Goal: Task Accomplishment & Management: Manage account settings

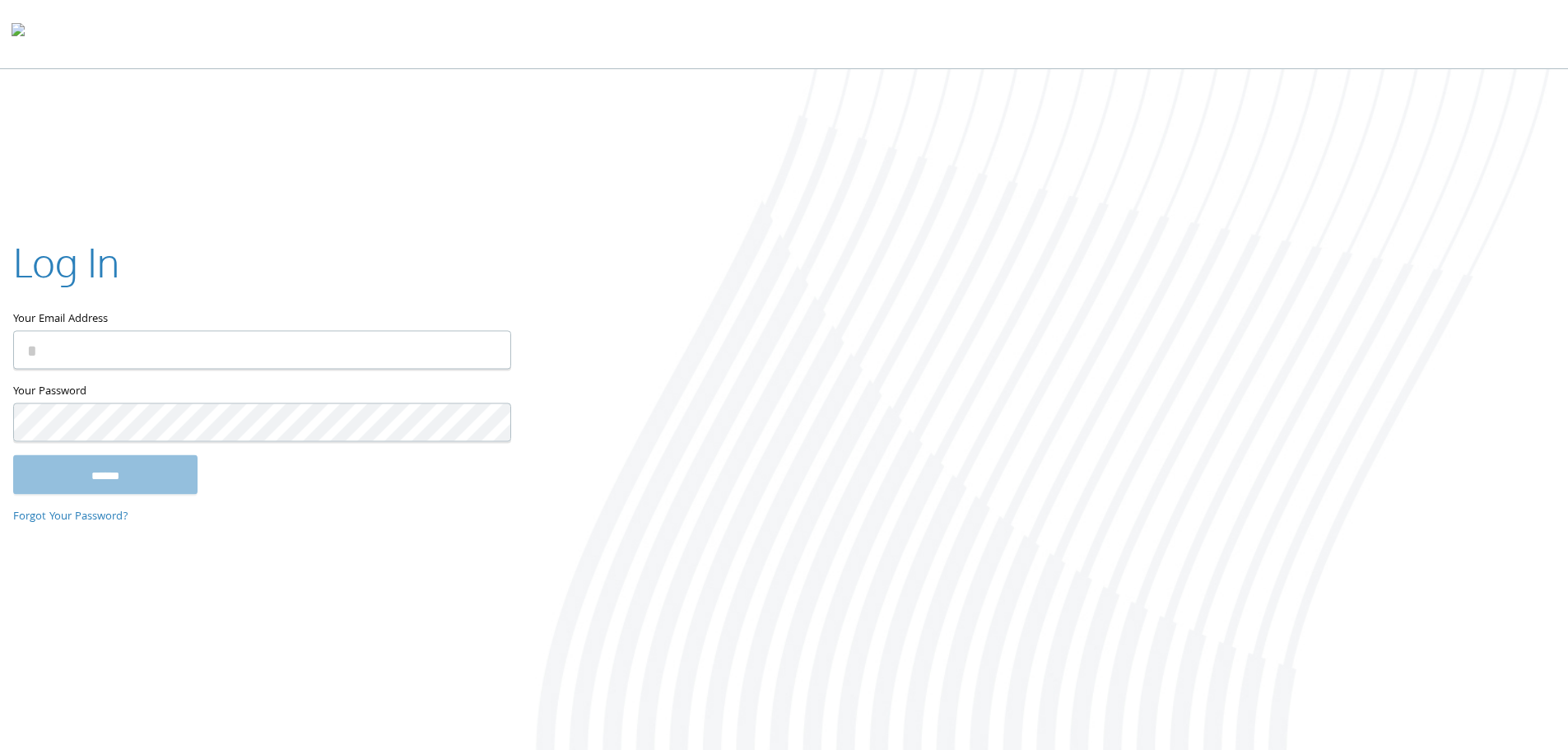
type input "**********"
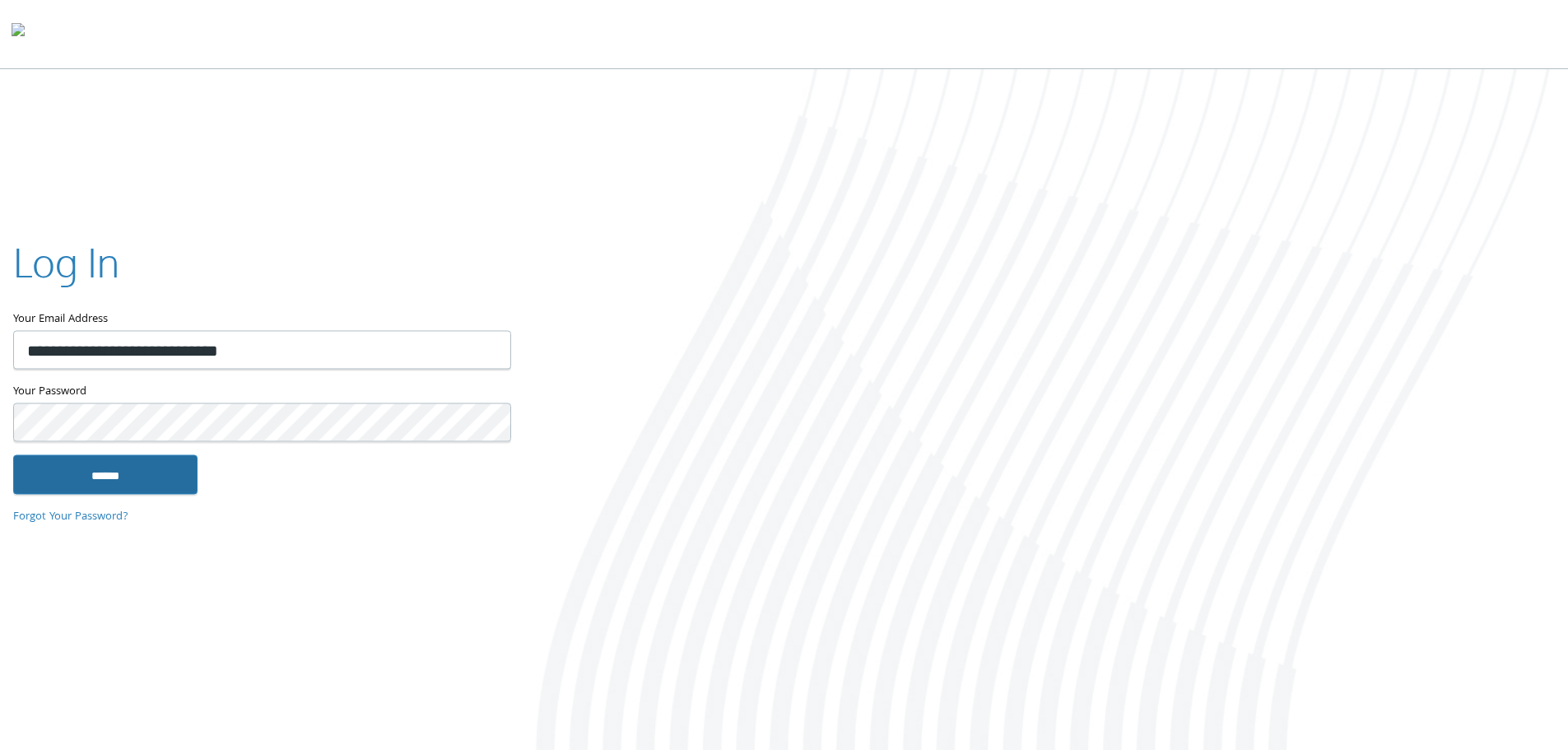
click at [166, 476] on input "******" at bounding box center [105, 474] width 184 height 39
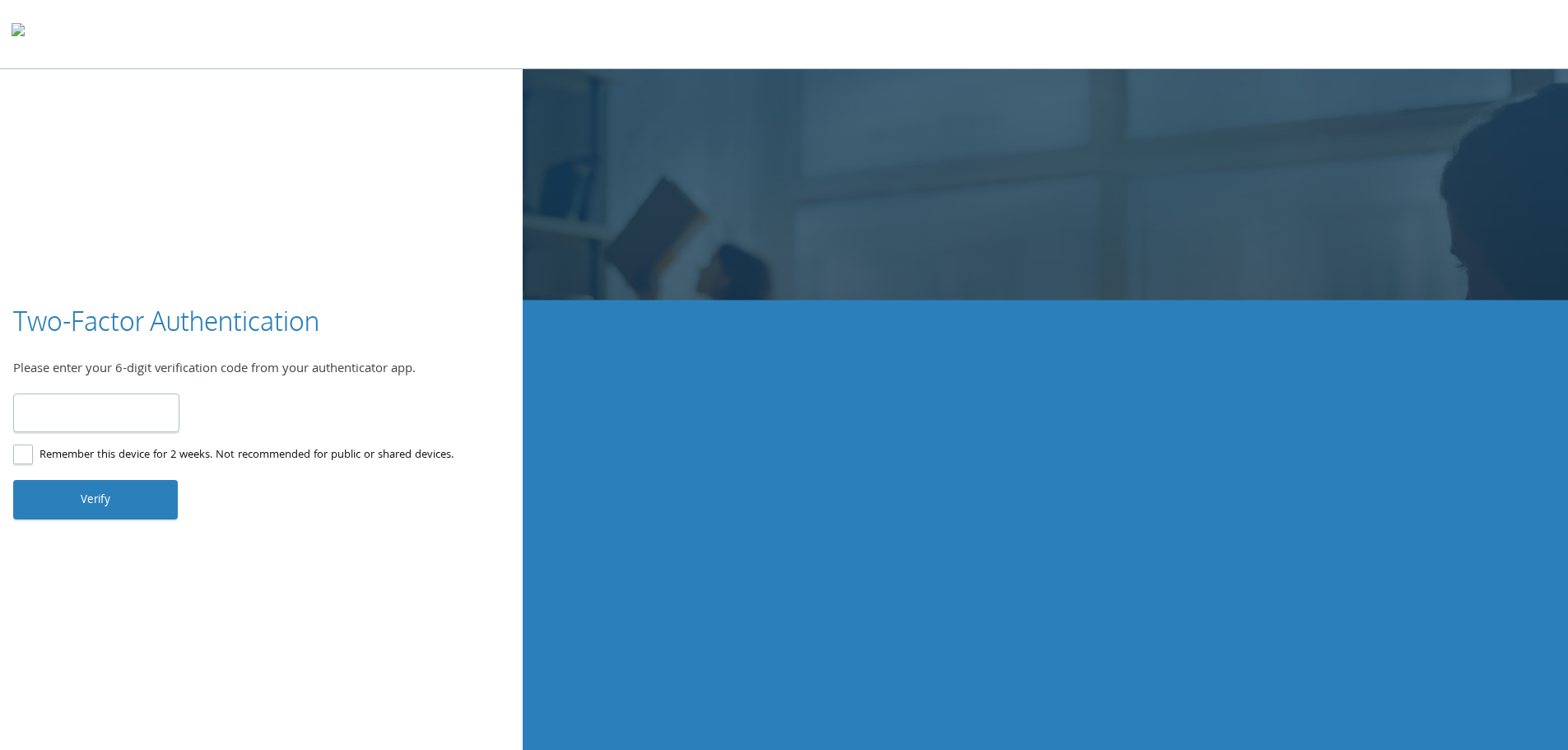
type input "******"
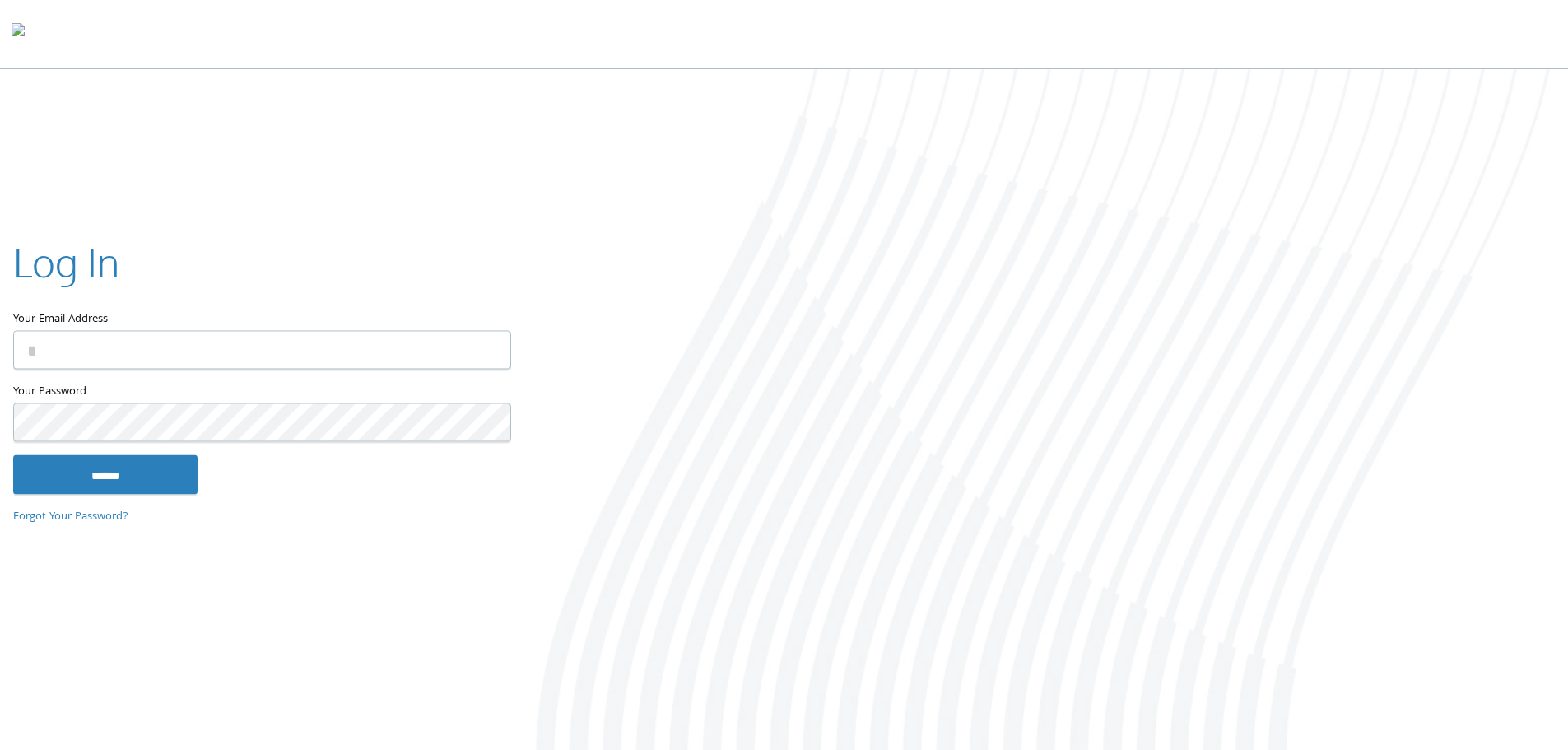
type input "**********"
